Goal: Task Accomplishment & Management: Manage account settings

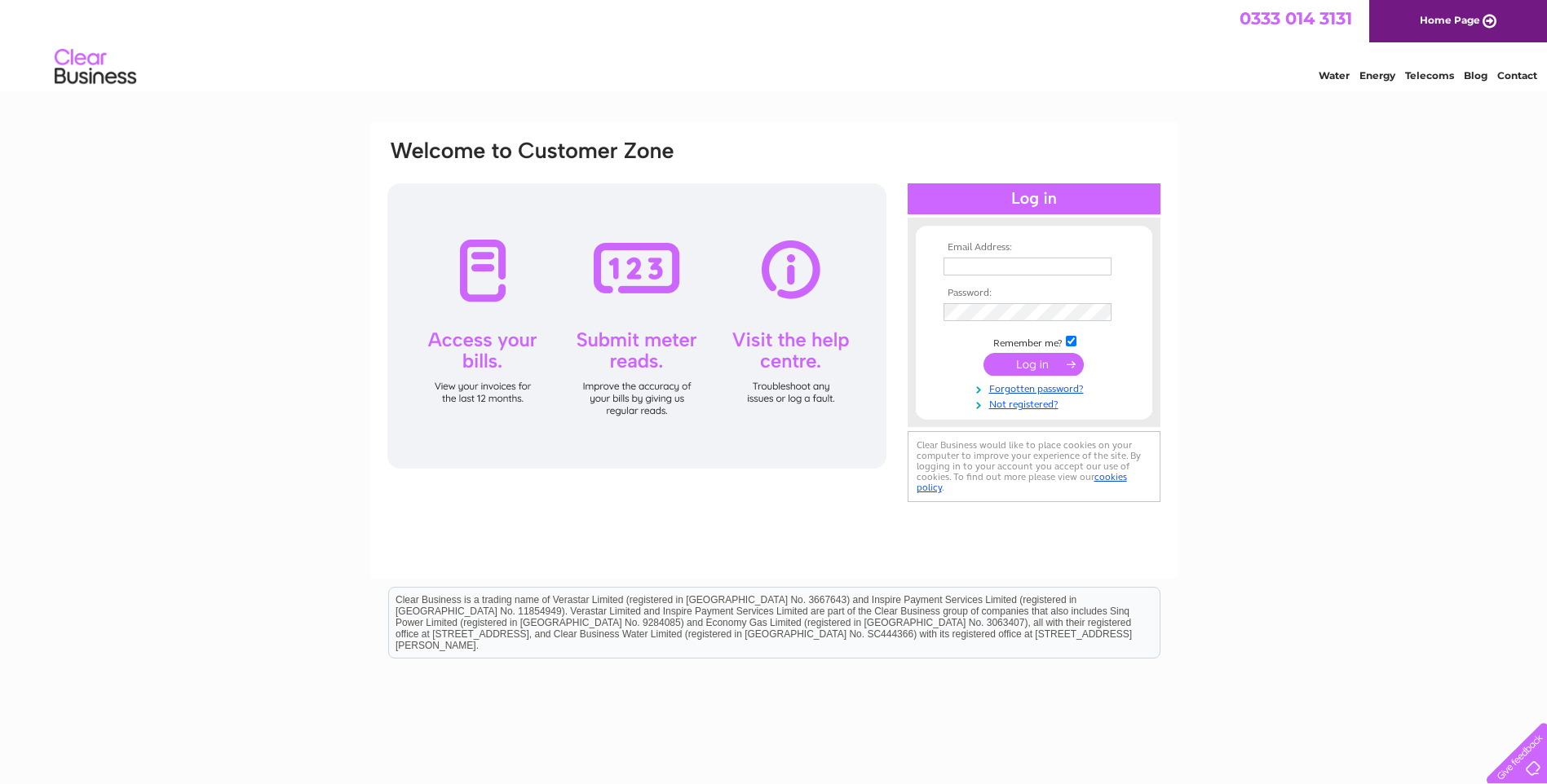
type input "[EMAIL_ADDRESS][DOMAIN_NAME]"
click at [1042, 355] on input "submit" at bounding box center [1034, 364] width 100 height 23
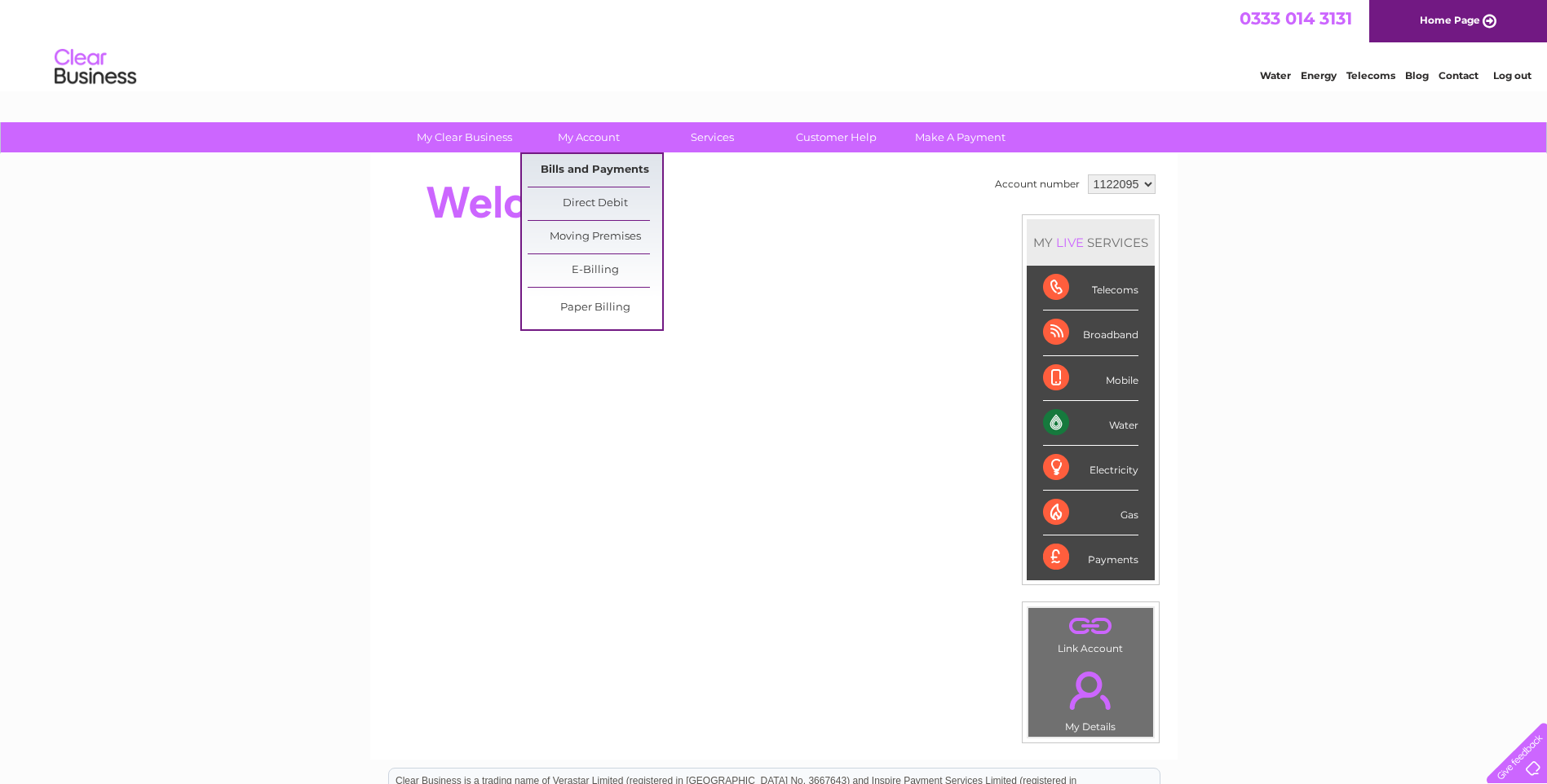
click at [604, 166] on link "Bills and Payments" at bounding box center [594, 170] width 134 height 32
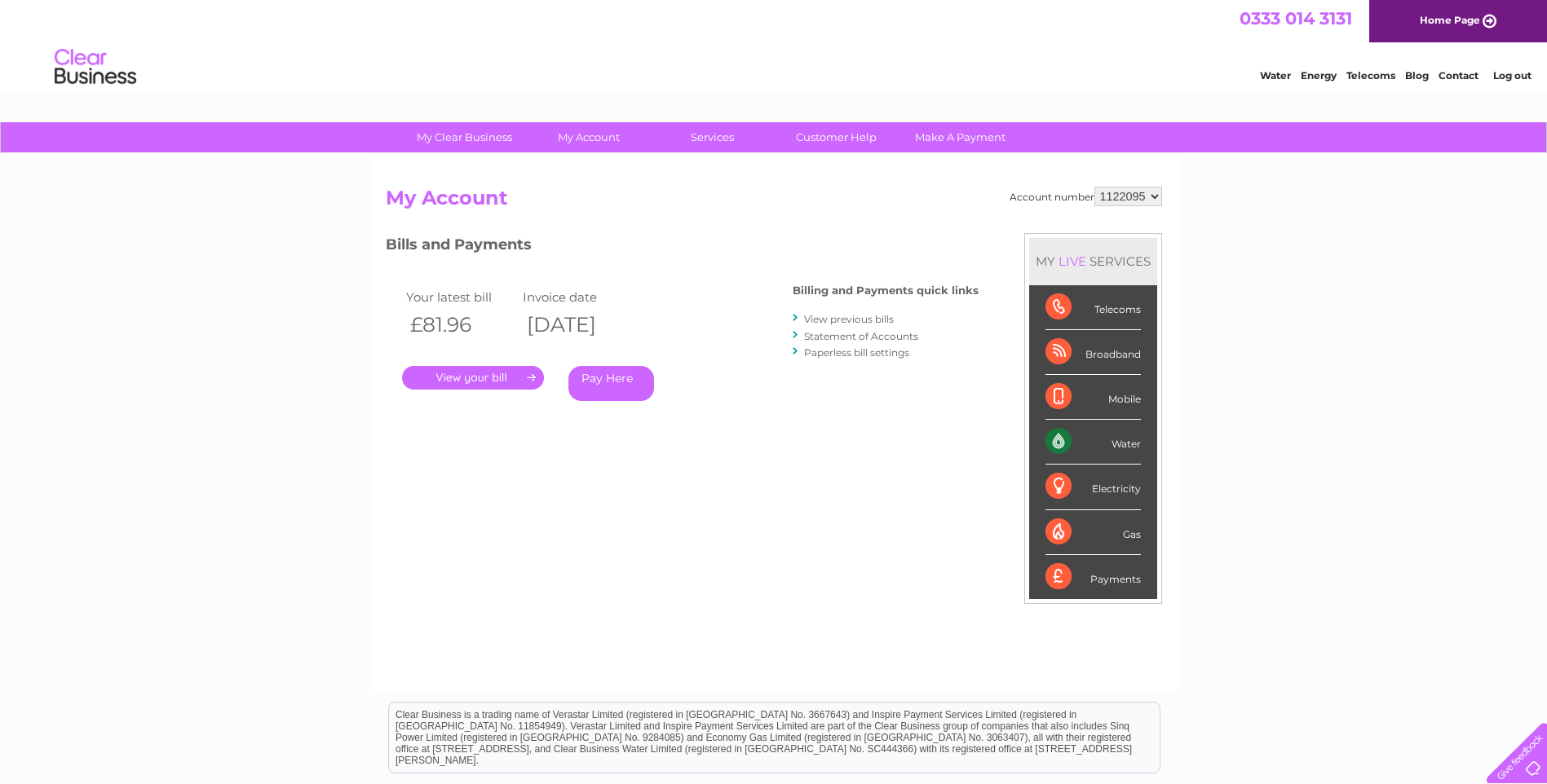
click at [460, 375] on link "." at bounding box center [472, 377] width 142 height 24
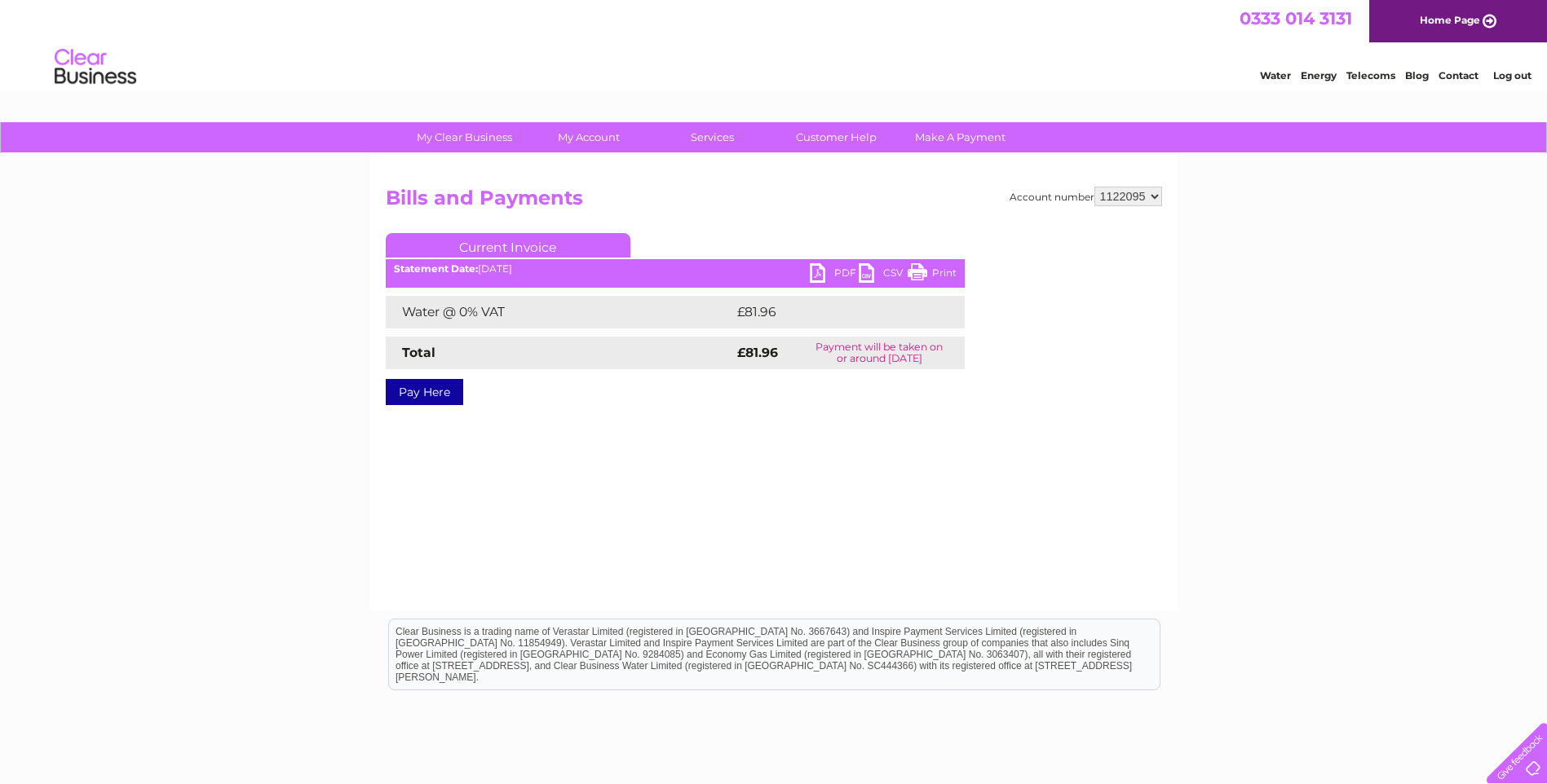
click at [843, 270] on link "PDF" at bounding box center [834, 274] width 49 height 24
